Goal: Information Seeking & Learning: Find specific fact

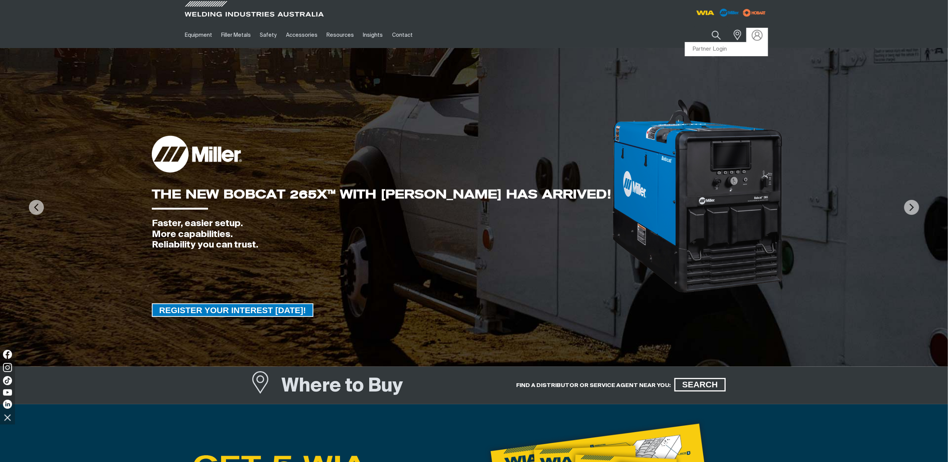
click at [753, 32] on img at bounding box center [756, 35] width 11 height 11
click at [723, 48] on link "Partner Login" at bounding box center [726, 49] width 82 height 14
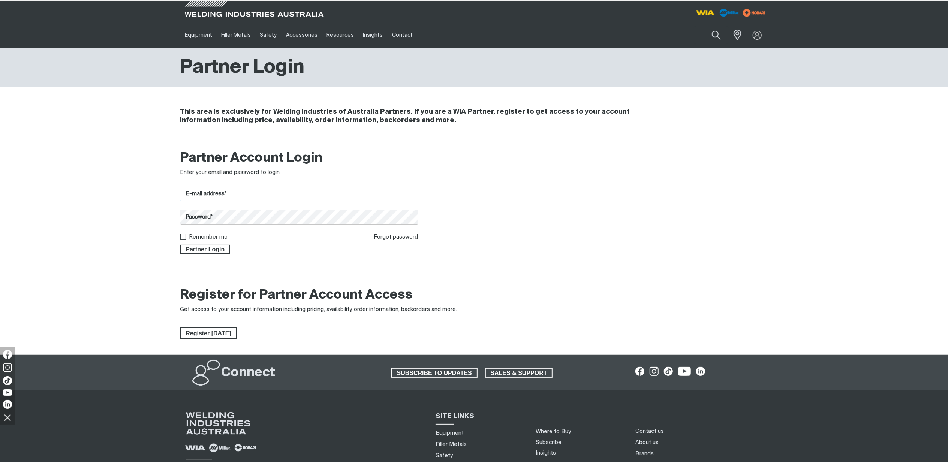
type input "steven.mawdsley@welding.com.au"
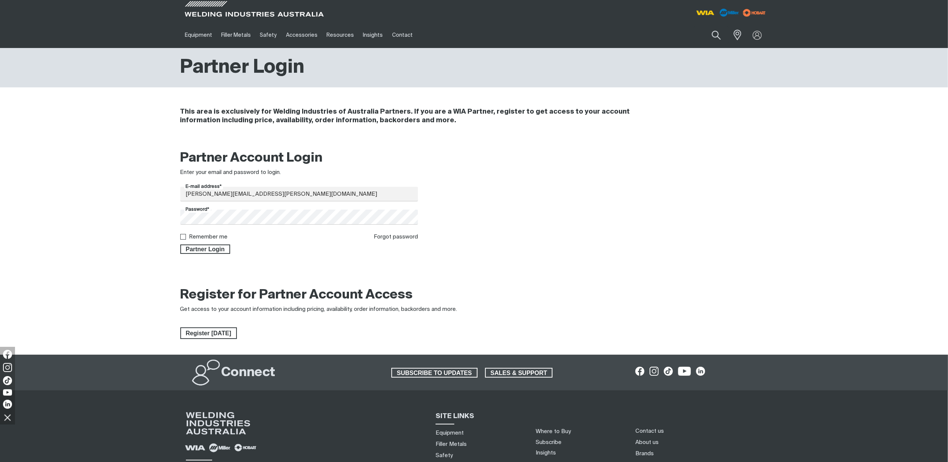
click at [215, 242] on div "Partner Login" at bounding box center [299, 247] width 238 height 13
click at [216, 251] on span "Partner Login" at bounding box center [205, 249] width 49 height 10
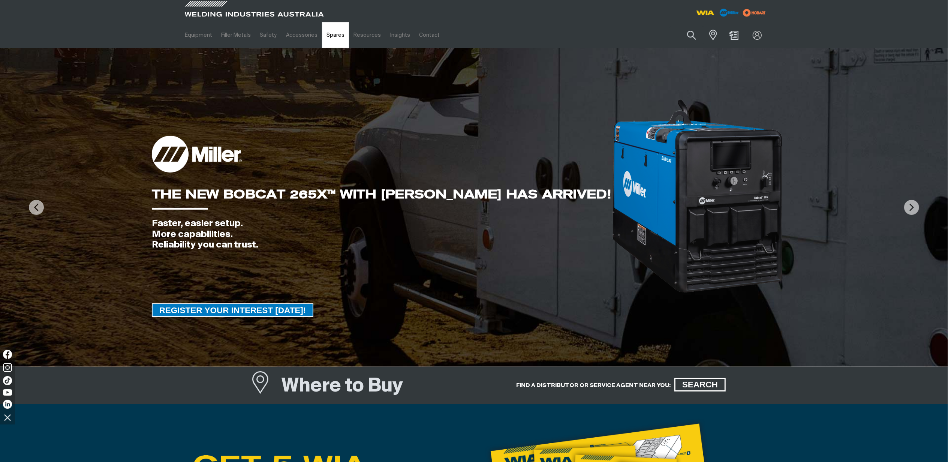
click at [330, 44] on link "Spares" at bounding box center [335, 35] width 27 height 26
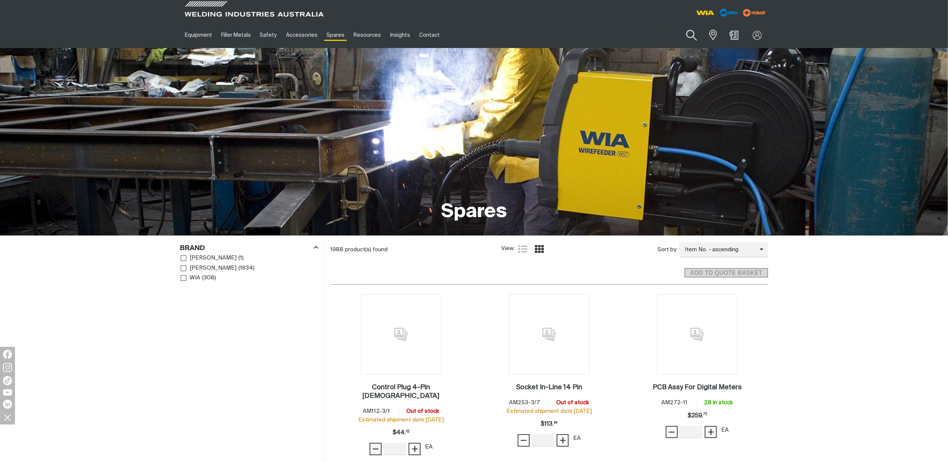
click at [684, 35] on button "Search products" at bounding box center [691, 35] width 30 height 21
click at [639, 39] on input "Search" at bounding box center [645, 35] width 115 height 17
paste input "CABCOMP50"
click at [679, 26] on button "Search products" at bounding box center [691, 35] width 25 height 18
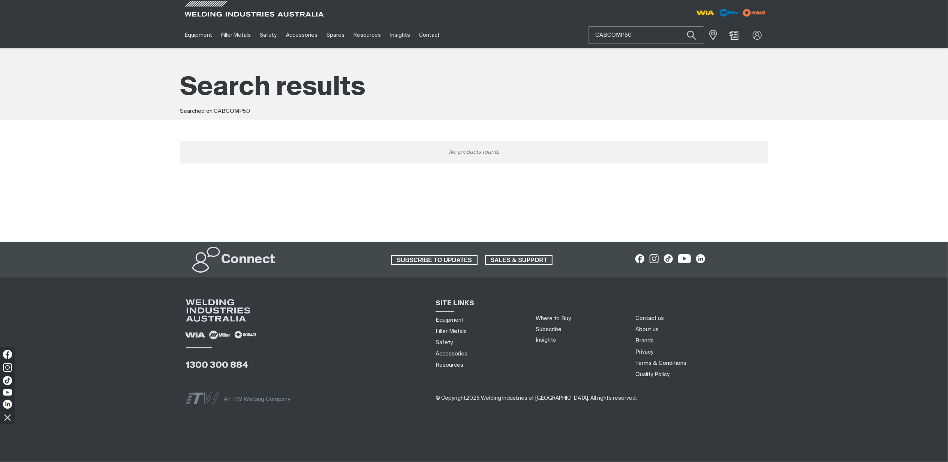
drag, startPoint x: 636, startPoint y: 32, endPoint x: 572, endPoint y: 32, distance: 64.1
click at [572, 32] on div "Equipment Stick Welders TIG Welders MIG Welders Multi-Process Welders Engine Dr…" at bounding box center [474, 35] width 588 height 26
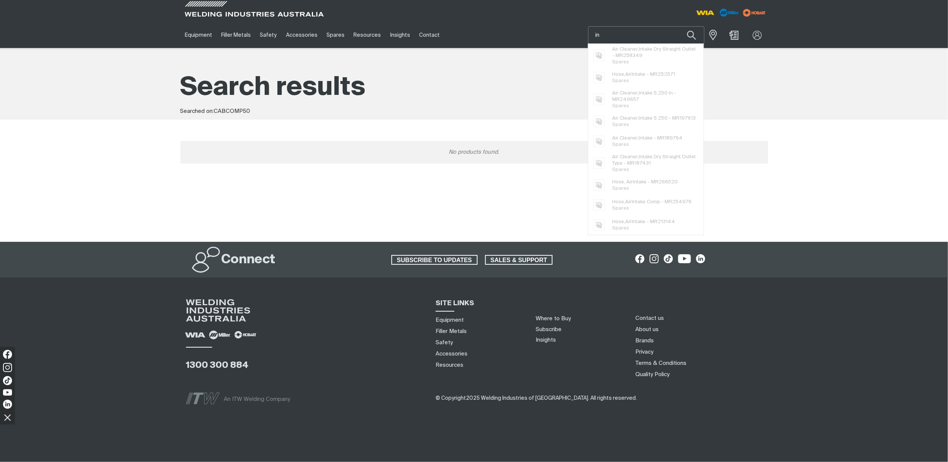
type input "i"
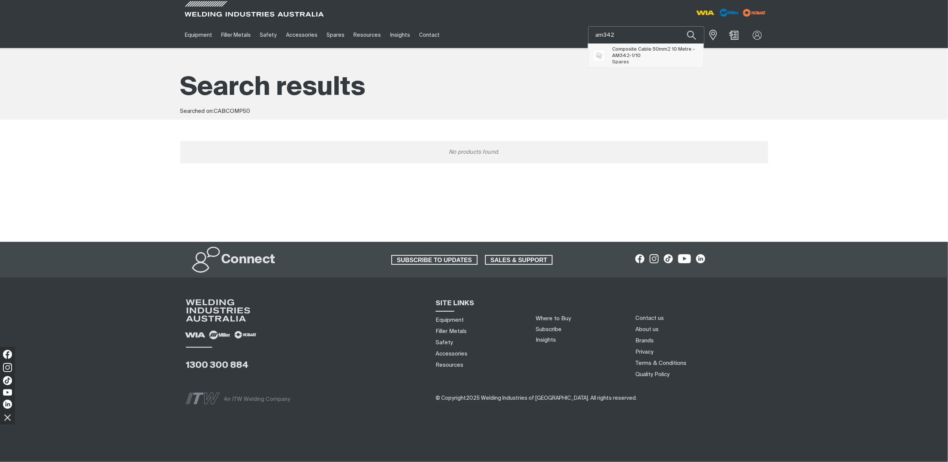
type input "am342"
click at [621, 50] on span "Composite Cable 50mm2 10 Metre - AM342 -1/10" at bounding box center [655, 52] width 86 height 13
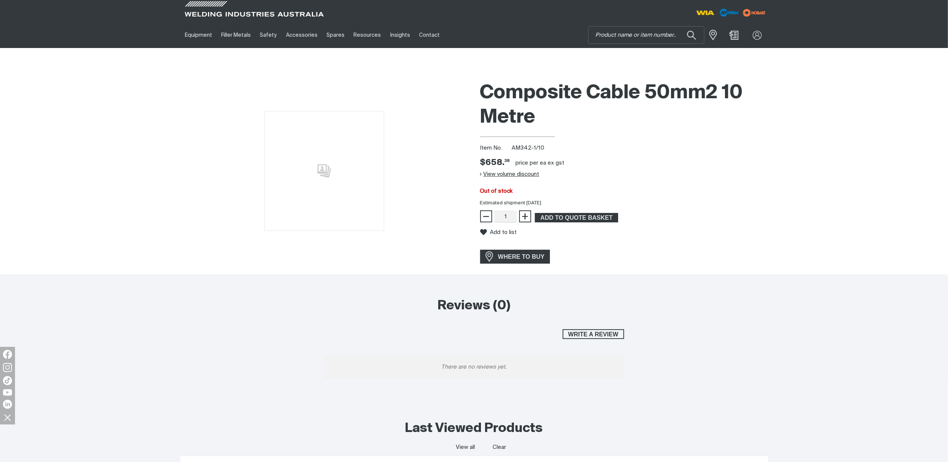
click at [522, 171] on button "View volume discount" at bounding box center [509, 174] width 59 height 12
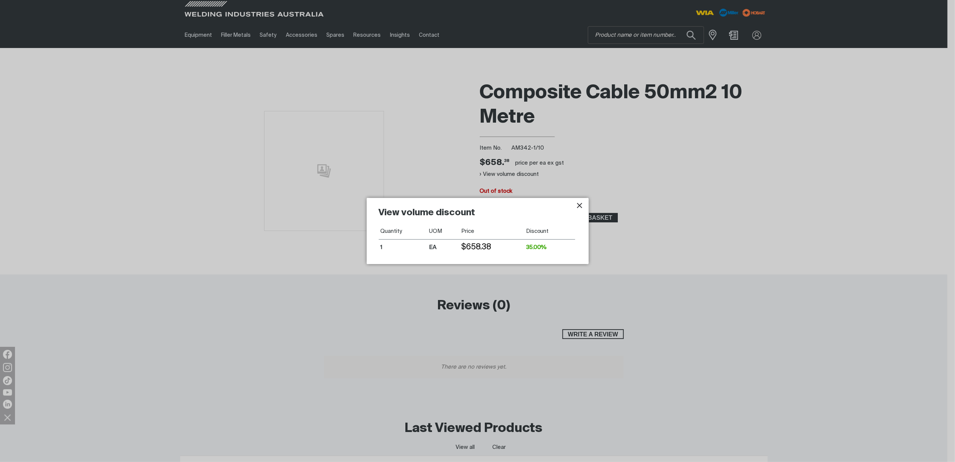
click at [576, 204] on icon "Close pop-up overlay" at bounding box center [579, 205] width 9 height 9
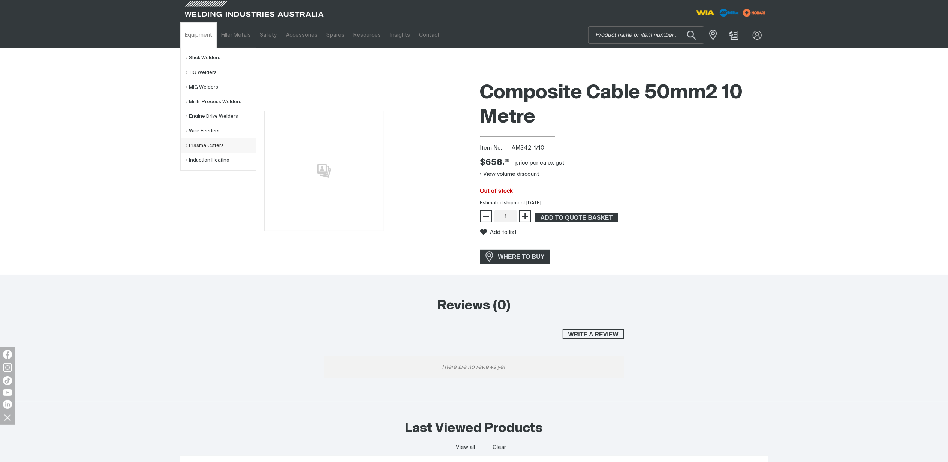
click at [201, 147] on link "Plasma Cutters" at bounding box center [221, 145] width 70 height 15
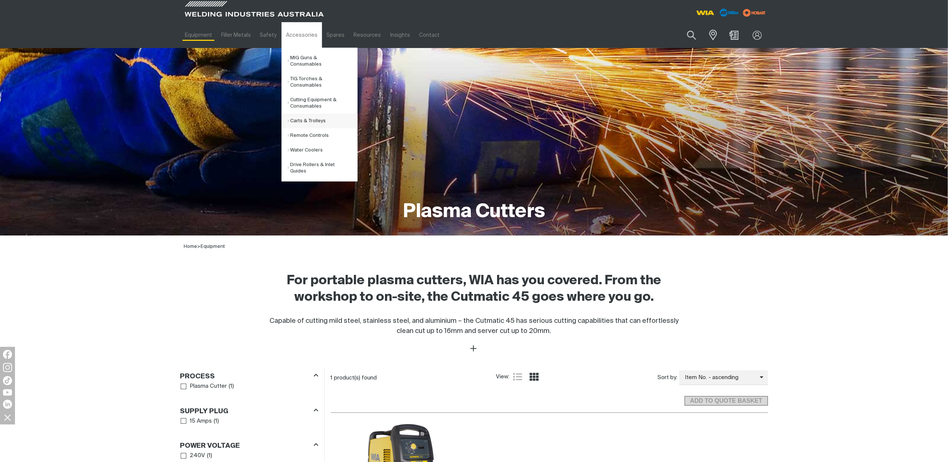
click at [308, 121] on link "Carts & Trolleys" at bounding box center [322, 121] width 70 height 15
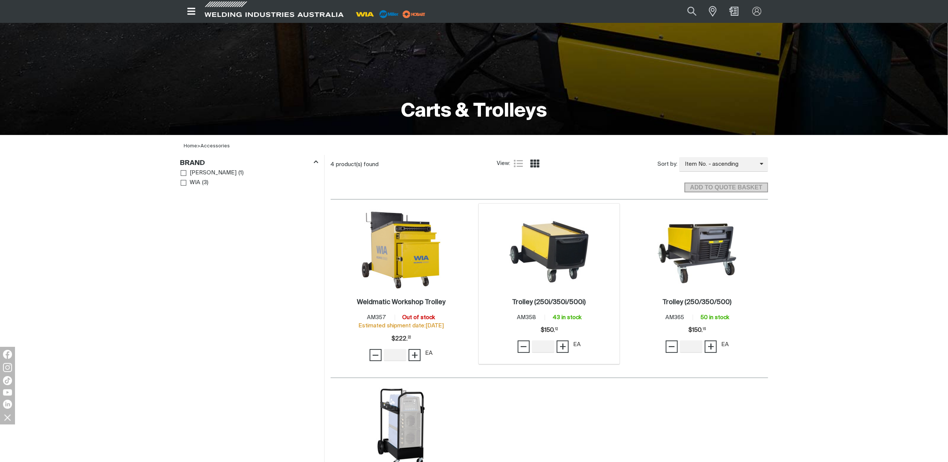
scroll to position [100, 0]
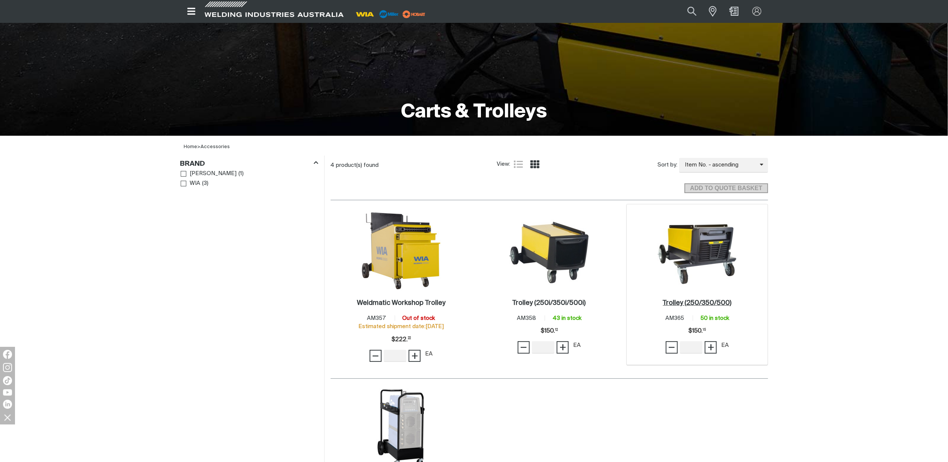
click at [689, 301] on h2 "Trolley (250/350/500) ." at bounding box center [697, 302] width 69 height 7
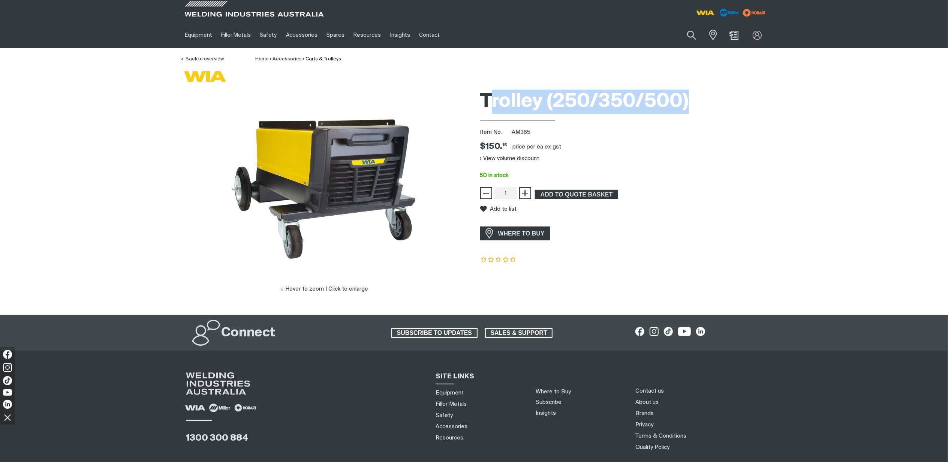
drag, startPoint x: 692, startPoint y: 100, endPoint x: 489, endPoint y: 99, distance: 202.4
click at [489, 99] on h1 "Trolley (250/350/500)" at bounding box center [624, 102] width 288 height 24
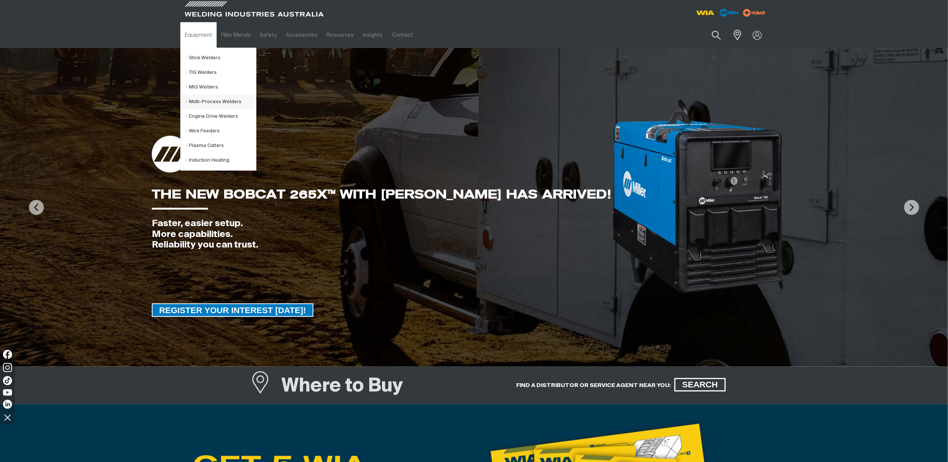
click at [205, 103] on link "Multi-Process Welders" at bounding box center [221, 101] width 70 height 15
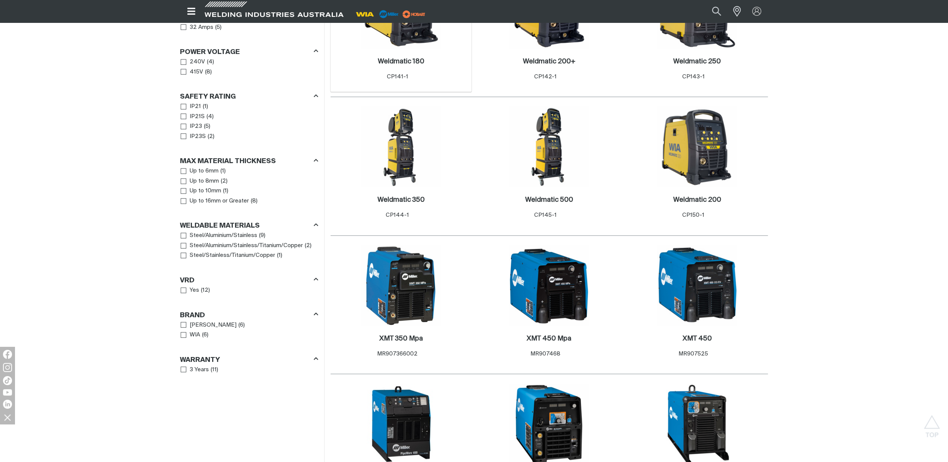
scroll to position [300, 0]
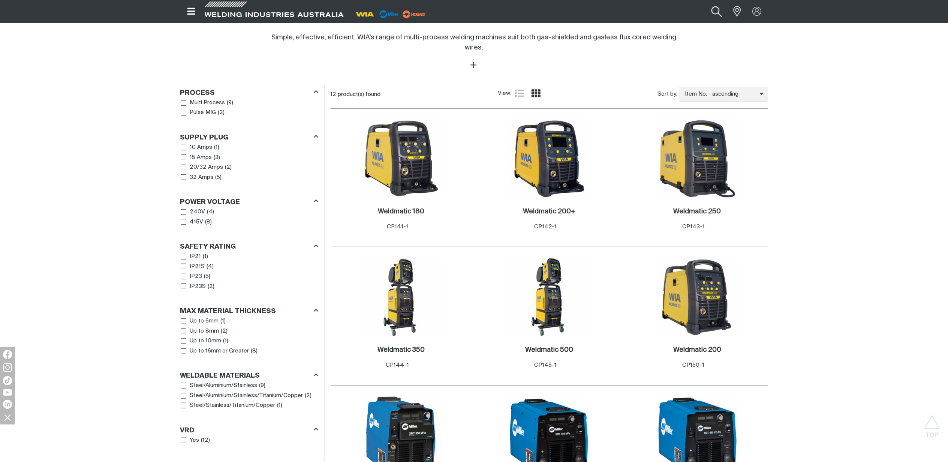
click at [718, 11] on button "Search products" at bounding box center [716, 11] width 30 height 20
click at [647, 11] on input "Search" at bounding box center [670, 11] width 115 height 16
paste input "MR907618001"
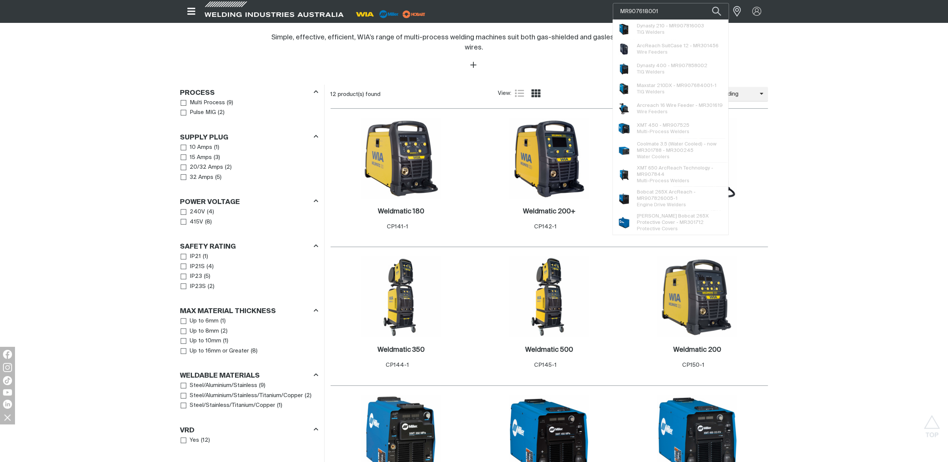
type input "MR907618001"
click at [704, 3] on button "Search products" at bounding box center [716, 11] width 25 height 17
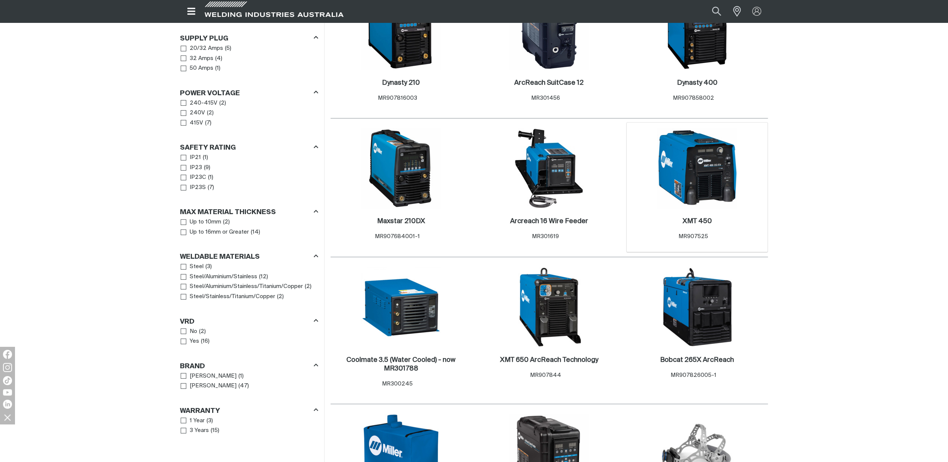
scroll to position [200, 0]
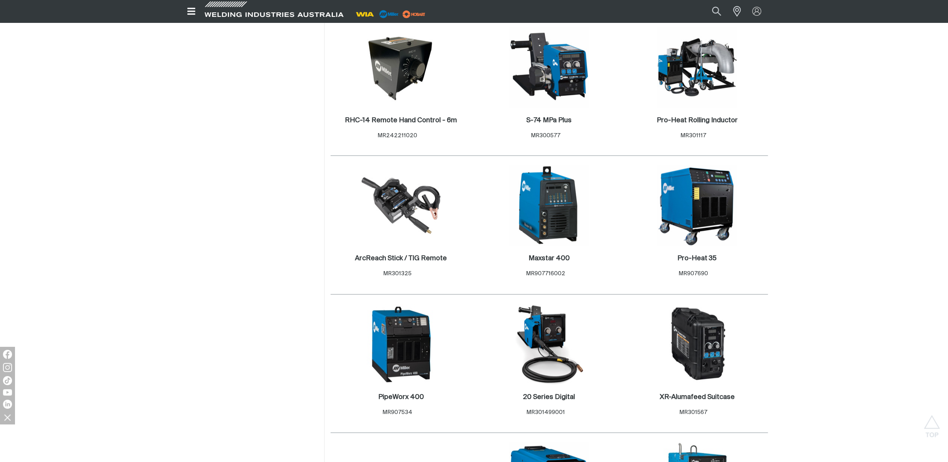
scroll to position [1299, 0]
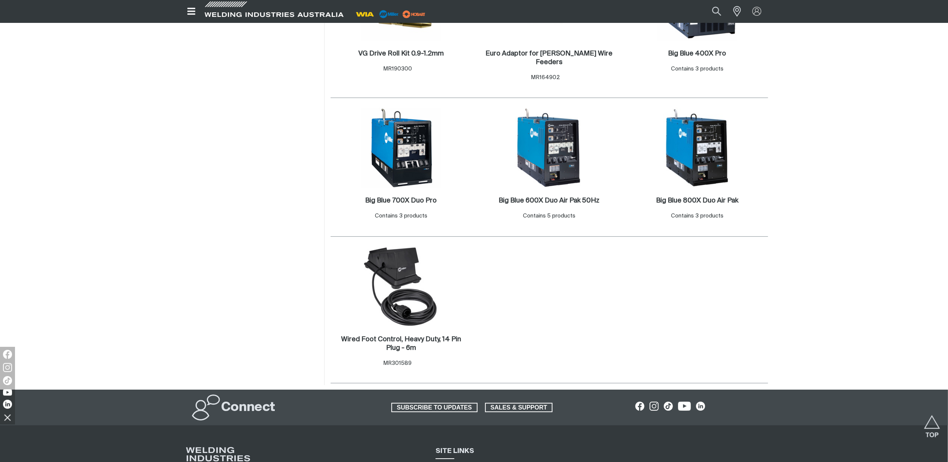
scroll to position [2198, 0]
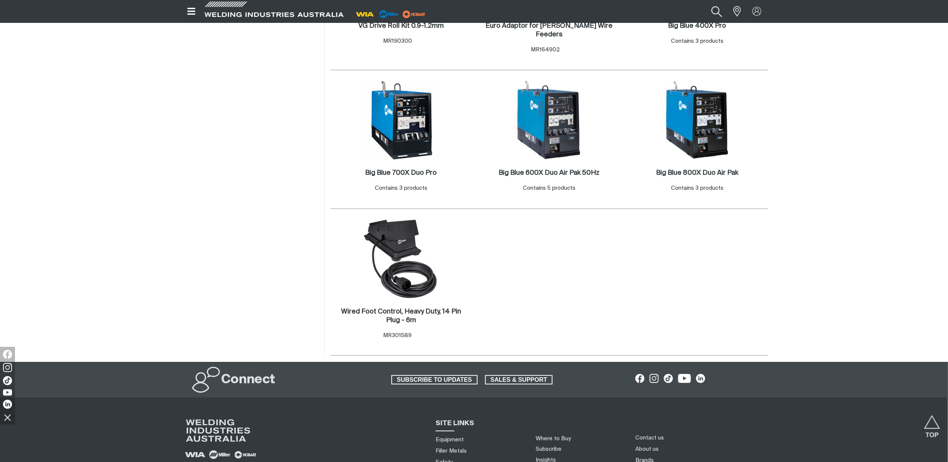
click at [722, 11] on button "Search products" at bounding box center [716, 11] width 30 height 20
click at [647, 10] on input "MR907618001" at bounding box center [670, 11] width 115 height 16
drag, startPoint x: 663, startPoint y: 10, endPoint x: 607, endPoint y: 7, distance: 56.3
click at [607, 7] on div "Search MR907618001 When search results are available use up and down arrows to …" at bounding box center [670, 11] width 196 height 22
paste input "MR907366002"
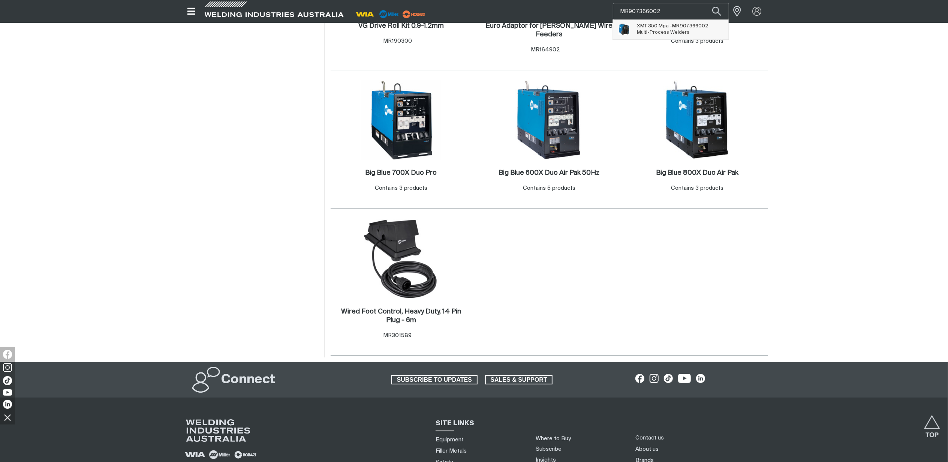
type input "MR907366002"
click at [692, 22] on span "XMT 350 Mpa - MR907366002 Multi-Process Welders" at bounding box center [673, 29] width 72 height 15
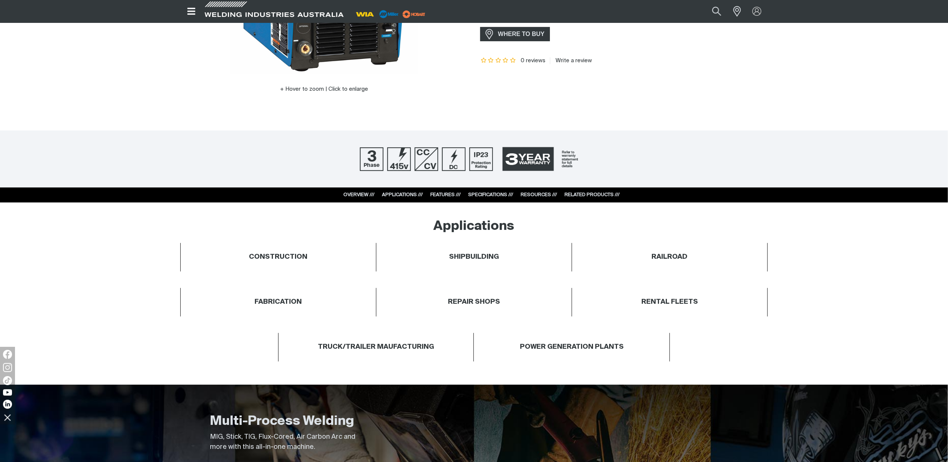
scroll to position [350, 0]
